Goal: Download file/media

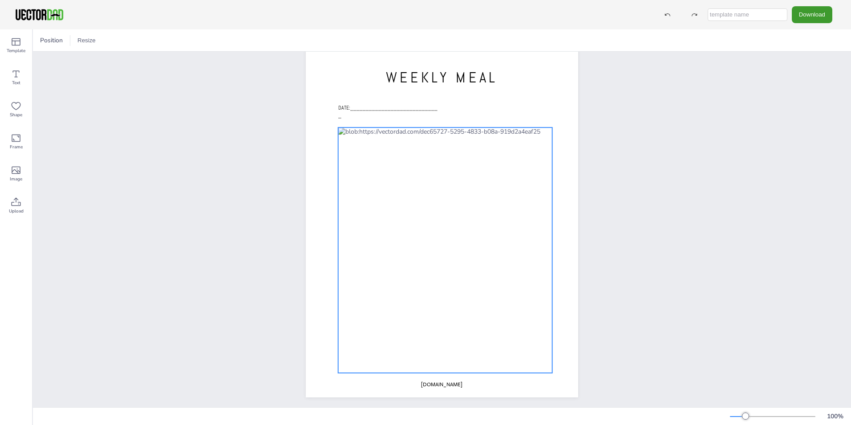
scroll to position [30, 0]
click at [371, 156] on div at bounding box center [445, 246] width 214 height 245
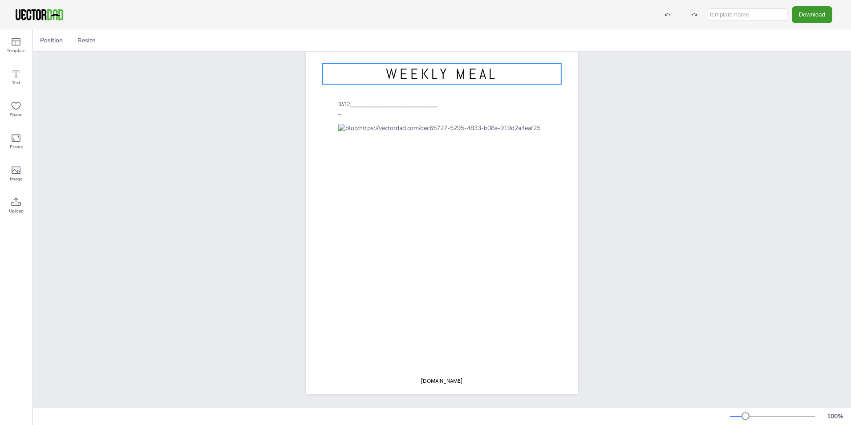
click at [434, 67] on span "WEEKLY MEAL" at bounding box center [442, 74] width 112 height 19
click at [492, 65] on span "WEEKLY MEAL" at bounding box center [442, 74] width 112 height 19
click at [489, 70] on span "WEEKLY MEAL" at bounding box center [442, 74] width 112 height 19
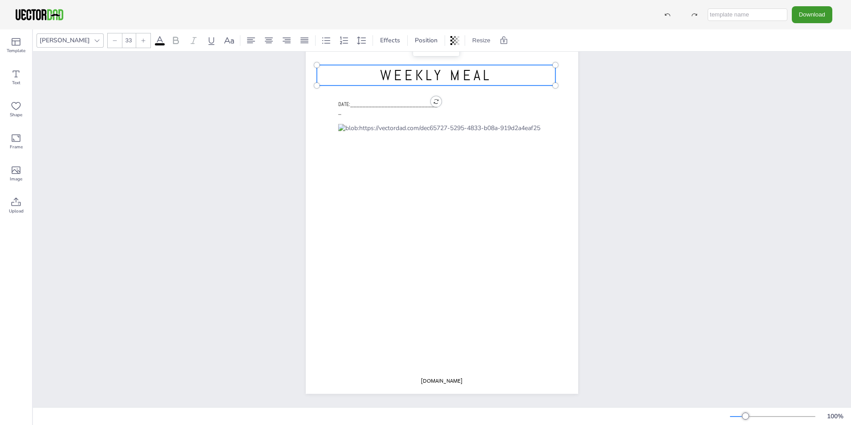
click at [484, 70] on span "WEEKLY MEAL" at bounding box center [436, 75] width 112 height 19
click at [485, 70] on span "WEEKLY MEAL" at bounding box center [436, 75] width 112 height 19
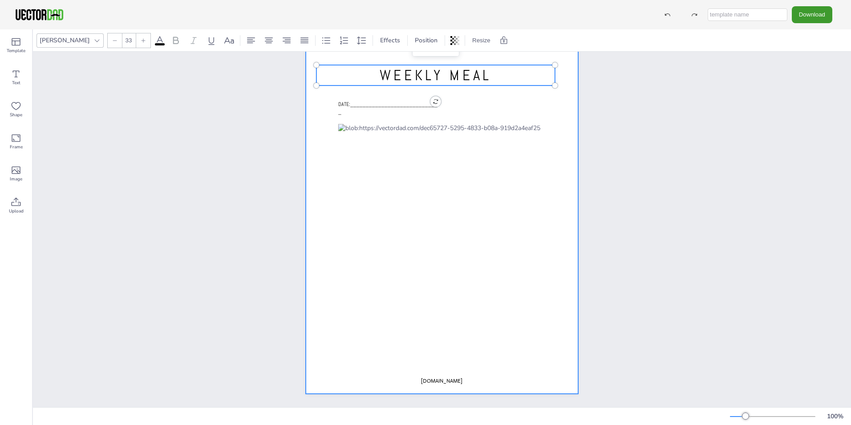
scroll to position [0, 0]
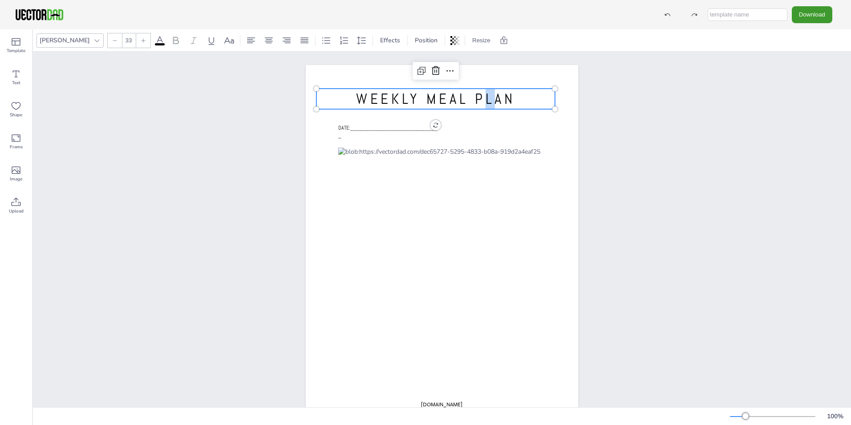
drag, startPoint x: 486, startPoint y: 99, endPoint x: 493, endPoint y: 98, distance: 7.2
click at [493, 98] on span "WEEKLY MEAL PLAN" at bounding box center [435, 99] width 159 height 19
click at [500, 123] on div at bounding box center [442, 241] width 273 height 352
click at [467, 102] on span "WEEKLY MEAL PLAN" at bounding box center [439, 98] width 159 height 19
click at [793, 190] on div "[DOMAIN_NAME] WEEKLY MEAL PLAN DATE:_____________________________" at bounding box center [442, 241] width 819 height 379
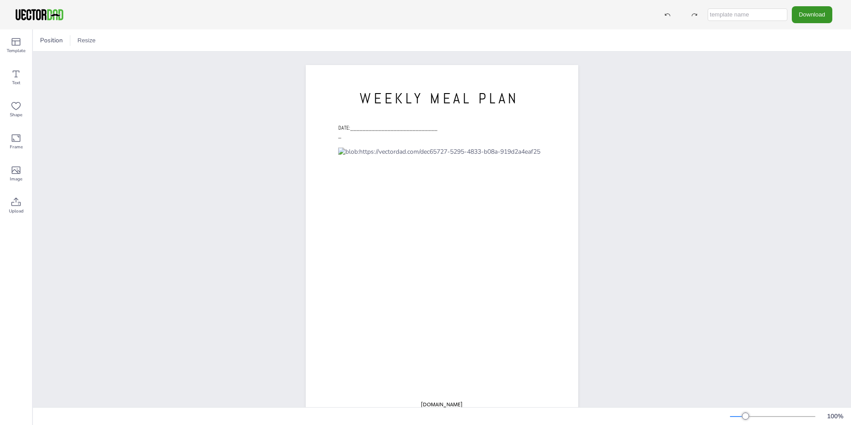
click at [812, 15] on button "Download" at bounding box center [812, 14] width 41 height 16
click at [820, 110] on li "PDF" at bounding box center [814, 109] width 73 height 18
